Goal: Information Seeking & Learning: Learn about a topic

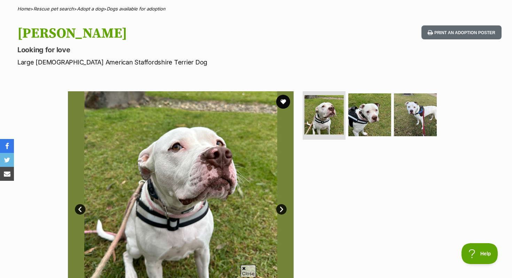
scroll to position [54, 0]
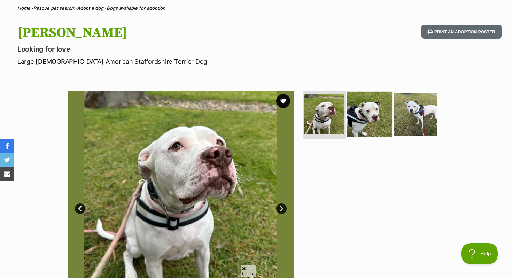
click at [352, 117] on img at bounding box center [369, 113] width 45 height 45
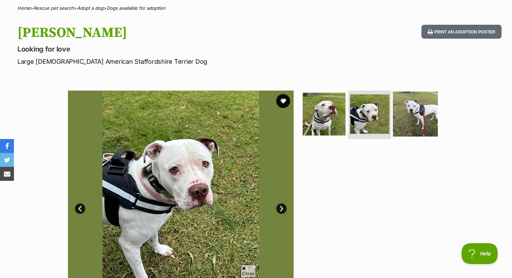
click at [412, 113] on img at bounding box center [415, 113] width 45 height 45
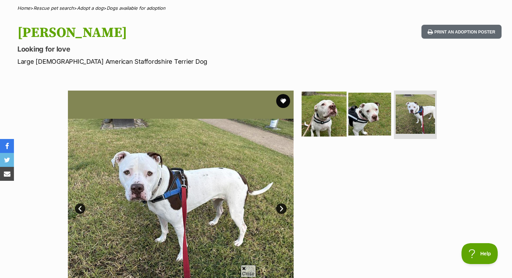
click at [325, 117] on img at bounding box center [324, 113] width 45 height 45
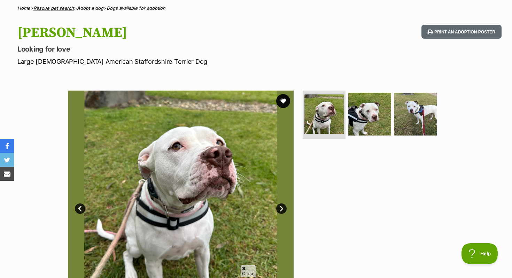
scroll to position [0, 0]
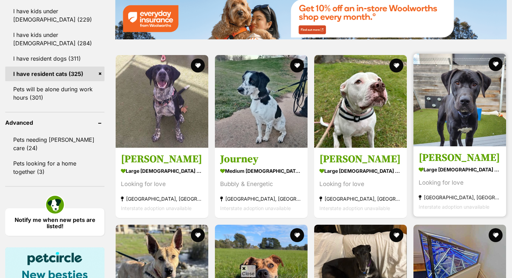
click at [473, 184] on div "Looking for love" at bounding box center [460, 182] width 82 height 9
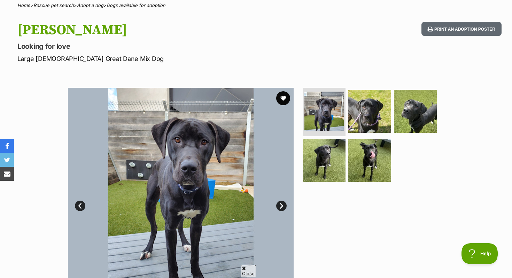
scroll to position [2, 0]
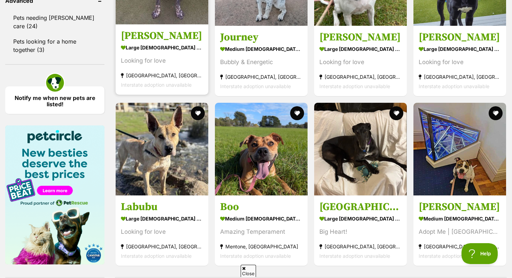
scroll to position [946, 0]
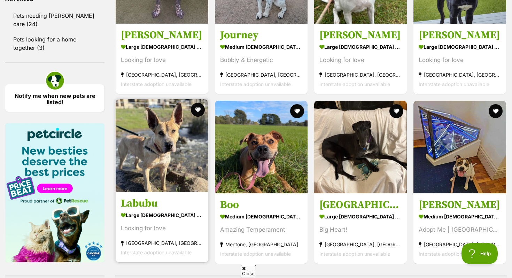
click at [157, 214] on strong "large male Dog" at bounding box center [162, 215] width 82 height 10
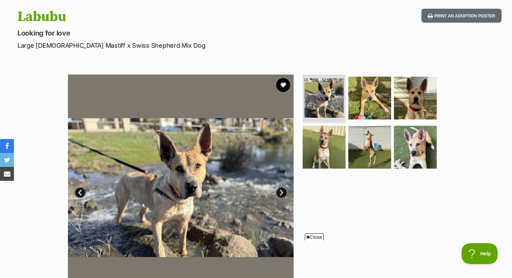
scroll to position [78, 0]
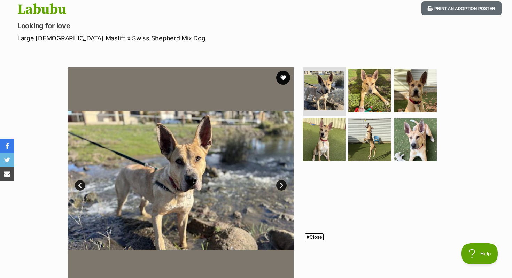
drag, startPoint x: 15, startPoint y: 7, endPoint x: 80, endPoint y: 7, distance: 65.5
click at [80, 7] on div "Labubu Looking for love Large [DEMOGRAPHIC_DATA] Mastiff x Swiss Shepherd Mix D…" at bounding box center [256, 21] width 512 height 41
click at [80, 7] on h1 "Labubu" at bounding box center [164, 9] width 295 height 16
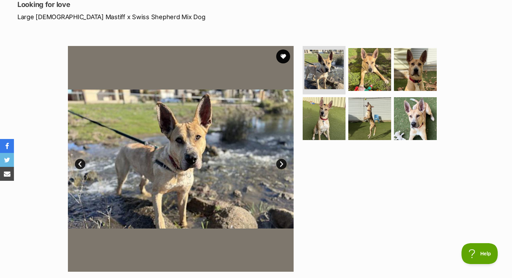
scroll to position [0, 0]
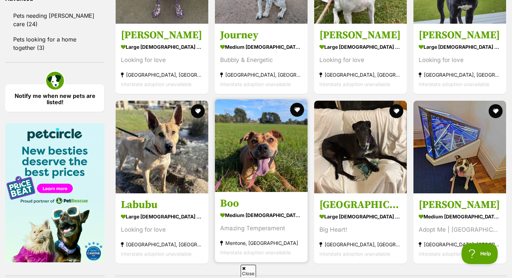
click at [278, 129] on img at bounding box center [261, 145] width 93 height 93
click at [300, 112] on button "favourite" at bounding box center [296, 109] width 15 height 15
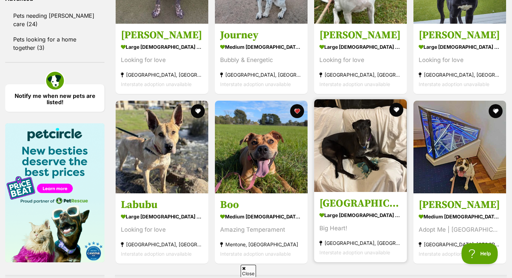
click at [344, 197] on link "Bronx large male Dog Big Heart! Melbourne, VIC Interstate adoption unavailable" at bounding box center [360, 227] width 93 height 71
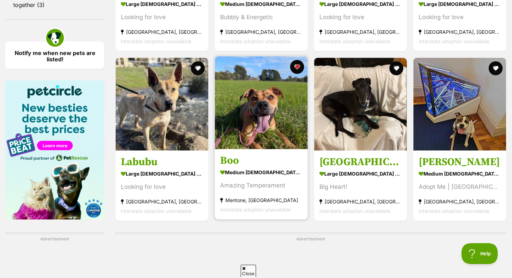
scroll to position [989, 0]
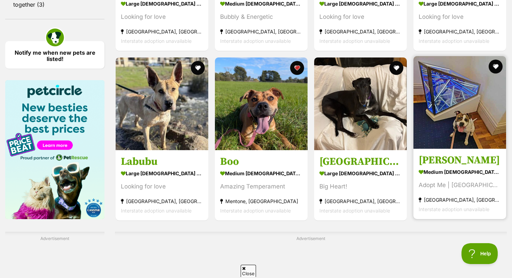
click at [486, 172] on strong "medium female Dog" at bounding box center [460, 172] width 82 height 10
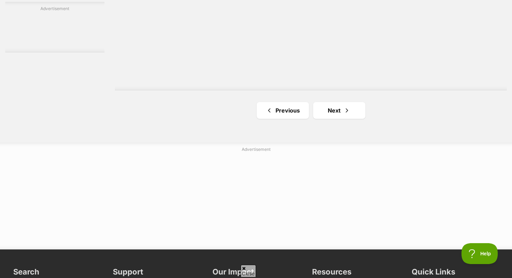
scroll to position [1254, 0]
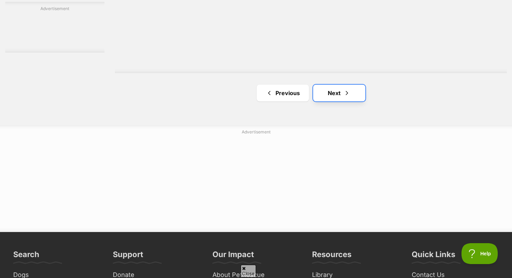
click at [356, 87] on link "Next" at bounding box center [339, 93] width 52 height 17
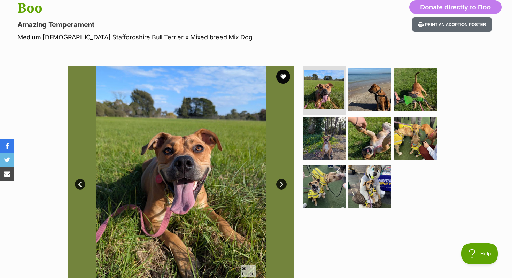
scroll to position [74, 0]
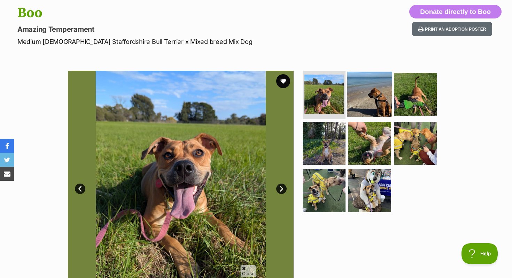
click at [377, 91] on img at bounding box center [369, 93] width 45 height 45
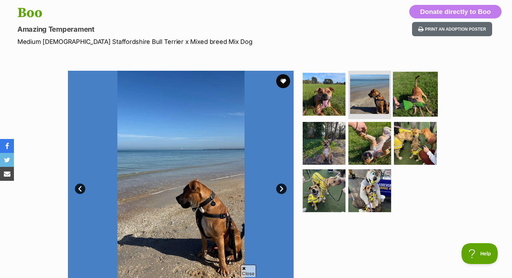
click at [408, 91] on img at bounding box center [415, 93] width 45 height 45
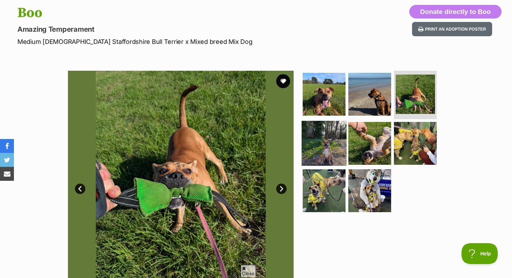
click at [337, 127] on img at bounding box center [324, 143] width 45 height 45
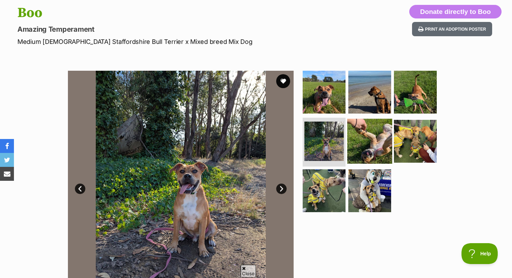
click at [381, 143] on img at bounding box center [369, 141] width 45 height 45
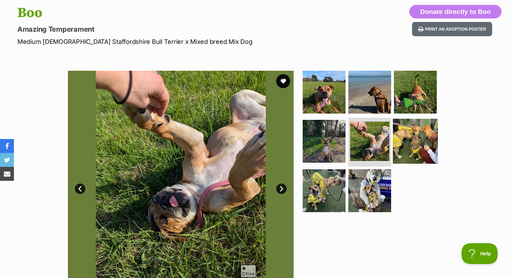
click at [405, 139] on img at bounding box center [415, 141] width 45 height 45
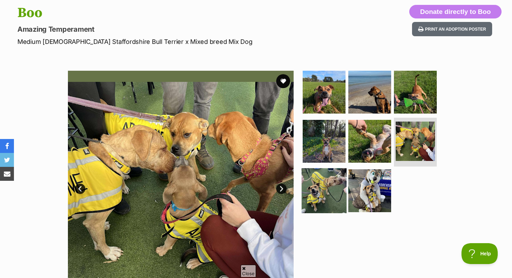
click at [337, 186] on img at bounding box center [324, 190] width 45 height 45
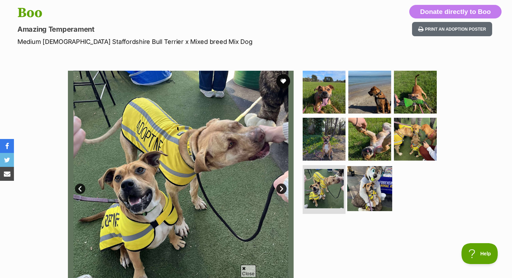
scroll to position [0, 0]
click at [358, 193] on img at bounding box center [369, 188] width 45 height 45
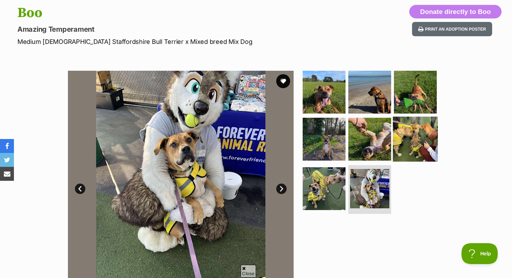
click at [393, 135] on img at bounding box center [415, 139] width 45 height 45
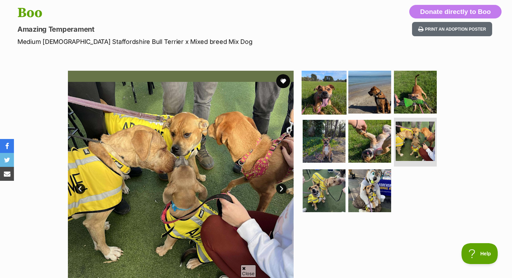
click at [326, 93] on img at bounding box center [324, 91] width 45 height 45
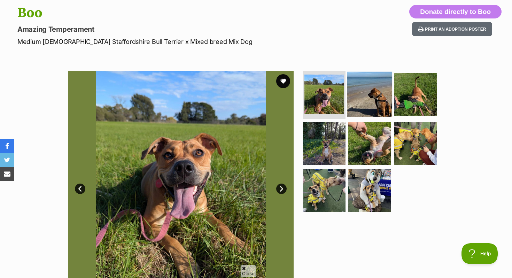
click at [362, 104] on img at bounding box center [369, 93] width 45 height 45
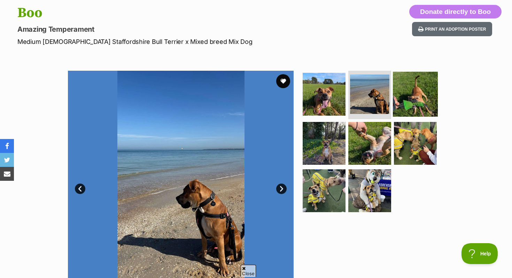
click at [430, 94] on img at bounding box center [415, 93] width 45 height 45
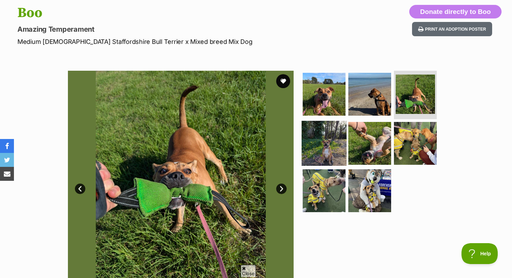
click at [335, 137] on img at bounding box center [324, 143] width 45 height 45
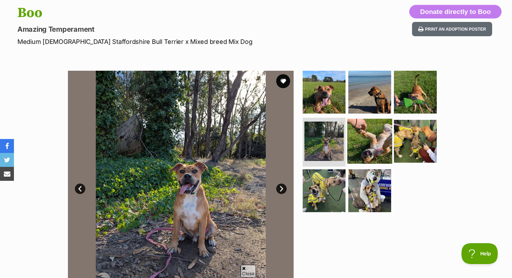
click at [350, 139] on img at bounding box center [369, 141] width 45 height 45
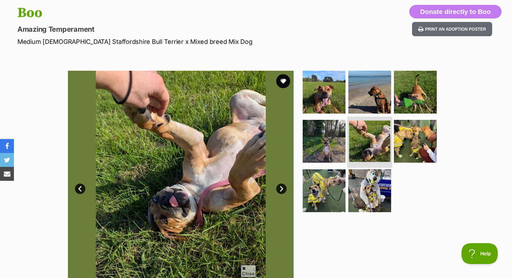
click at [369, 142] on img at bounding box center [369, 141] width 41 height 41
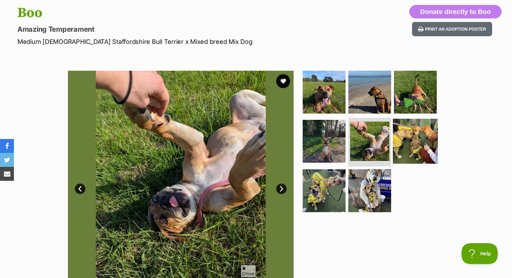
click at [407, 139] on img at bounding box center [415, 141] width 45 height 45
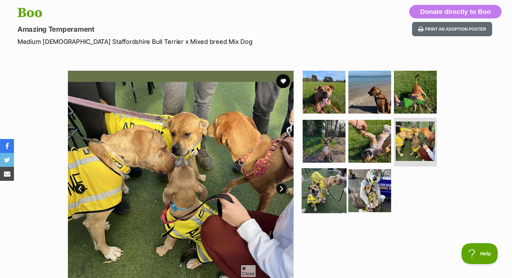
click at [315, 200] on img at bounding box center [324, 190] width 45 height 45
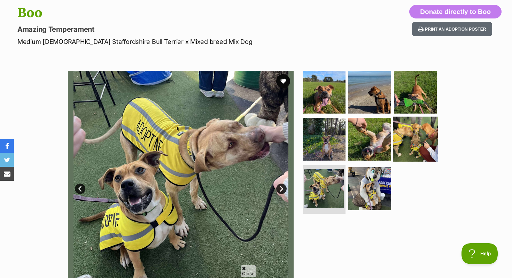
click at [393, 152] on img at bounding box center [415, 139] width 45 height 45
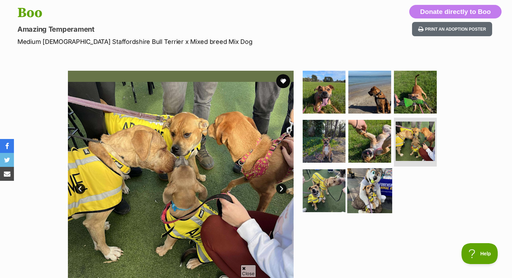
click at [367, 194] on img at bounding box center [369, 190] width 45 height 45
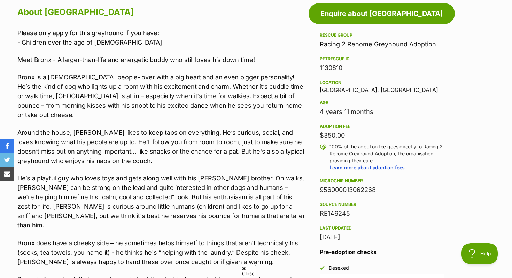
scroll to position [389, 0]
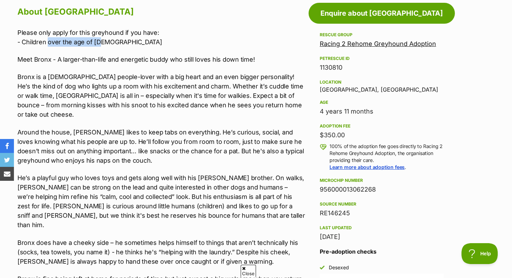
drag, startPoint x: 48, startPoint y: 42, endPoint x: 133, endPoint y: 40, distance: 84.7
click at [133, 40] on p "Please only apply for this greyhound if you have: - Children over the age of 12" at bounding box center [161, 37] width 288 height 19
click at [143, 42] on p "Please only apply for this greyhound if you have: - Children over the age of 12" at bounding box center [161, 37] width 288 height 19
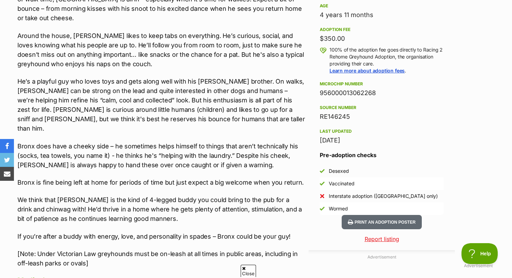
scroll to position [486, 0]
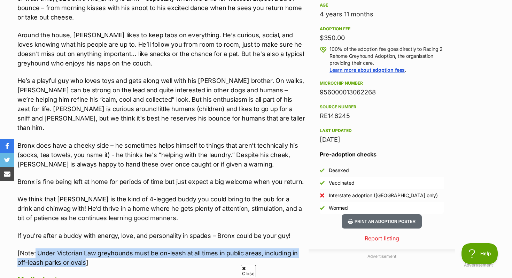
drag, startPoint x: 36, startPoint y: 234, endPoint x: 85, endPoint y: 244, distance: 50.4
click at [85, 248] on p "[Note: Under Victorian Law greyhounds must be on-leash at all times in public a…" at bounding box center [161, 257] width 288 height 19
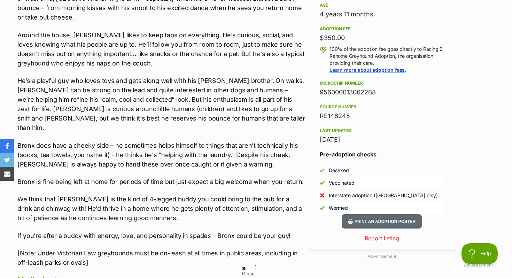
click at [99, 248] on p "[Note: Under Victorian Law greyhounds must be on-leash at all times in public a…" at bounding box center [161, 257] width 288 height 19
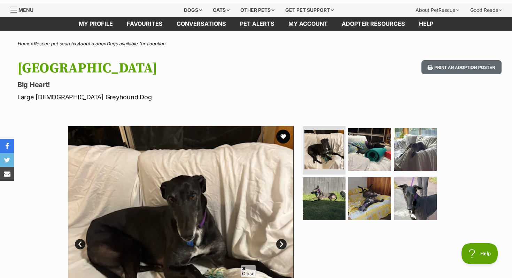
scroll to position [0, 0]
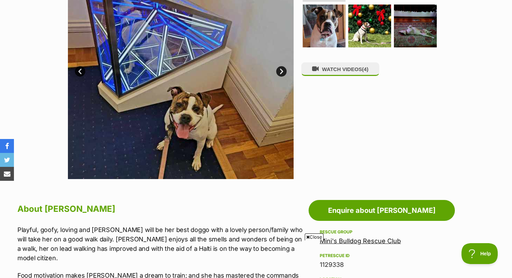
scroll to position [118, 0]
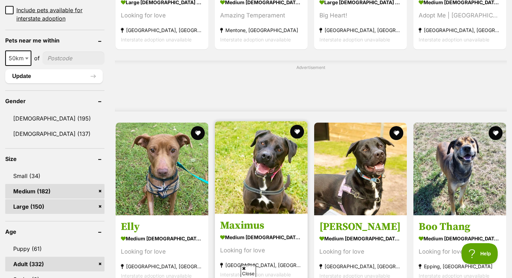
scroll to position [519, 0]
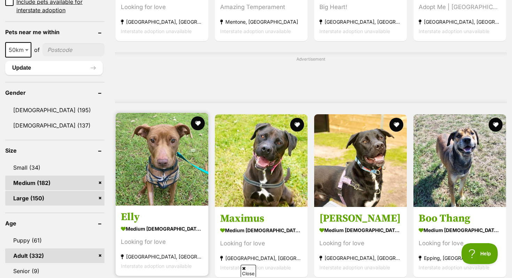
click at [167, 187] on img at bounding box center [162, 159] width 93 height 93
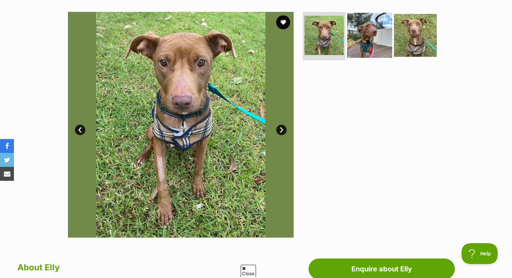
click at [350, 40] on img at bounding box center [369, 35] width 45 height 45
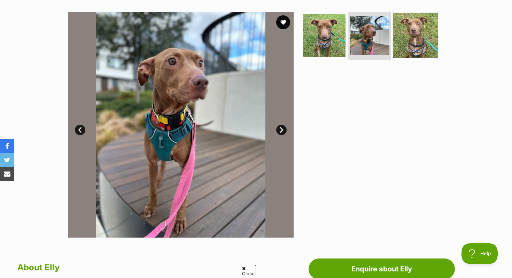
click at [407, 37] on img at bounding box center [415, 35] width 45 height 45
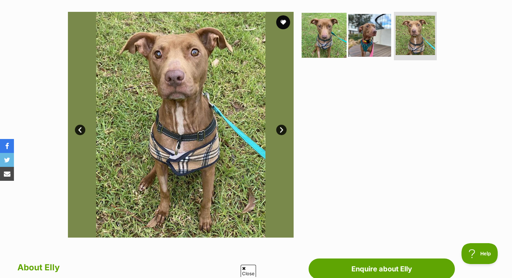
click at [318, 43] on img at bounding box center [324, 35] width 45 height 45
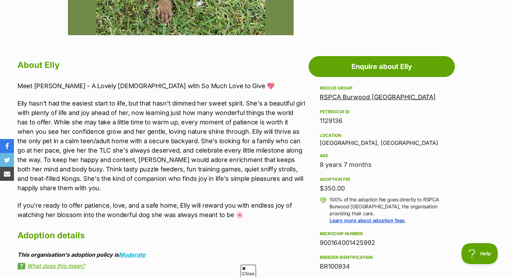
scroll to position [336, 0]
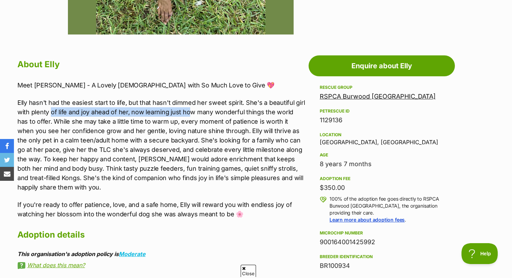
drag, startPoint x: 50, startPoint y: 111, endPoint x: 191, endPoint y: 113, distance: 140.4
click at [191, 113] on p "Elly hasn't had the easiest start to life, but that hasn't dimmed her sweet spi…" at bounding box center [161, 145] width 288 height 94
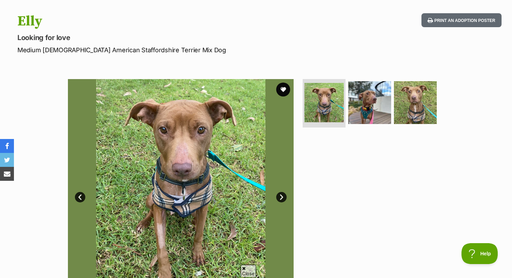
scroll to position [60, 0]
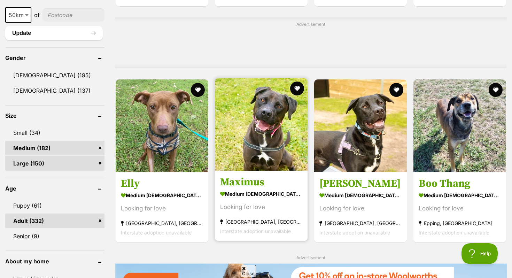
scroll to position [561, 0]
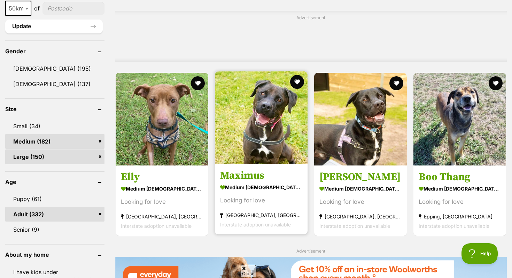
click at [250, 170] on link "Maximus medium [DEMOGRAPHIC_DATA] Dog Looking for love [GEOGRAPHIC_DATA], [GEOG…" at bounding box center [261, 199] width 93 height 71
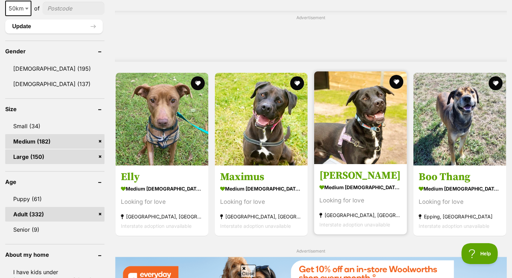
click at [324, 138] on img at bounding box center [360, 117] width 93 height 93
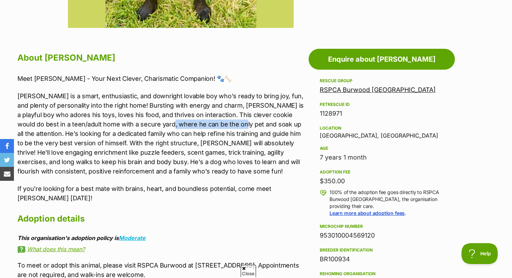
drag, startPoint x: 153, startPoint y: 120, endPoint x: 247, endPoint y: 120, distance: 94.0
click at [249, 120] on p "Maximus is a smart, enthusiastic, and downright lovable boy who's ready to brin…" at bounding box center [161, 133] width 288 height 85
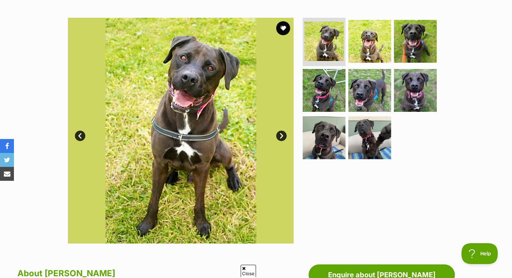
scroll to position [6, 0]
